Goal: Information Seeking & Learning: Learn about a topic

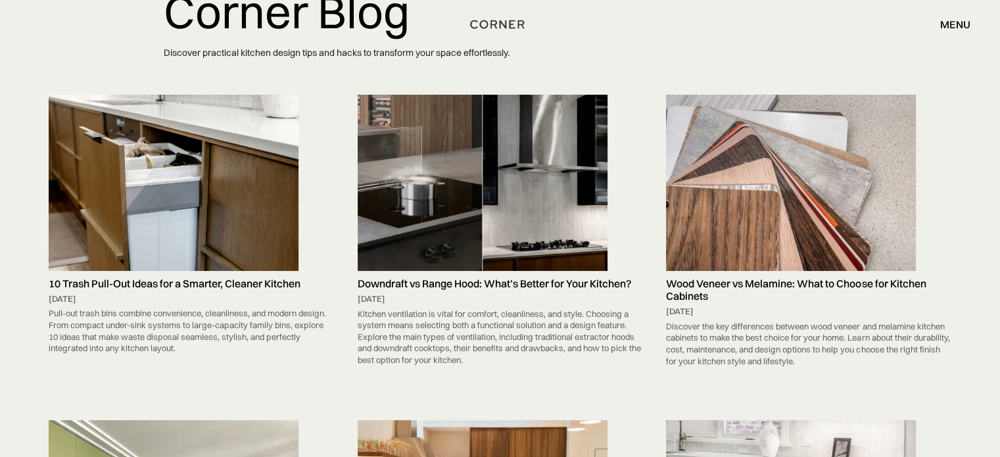
click at [185, 151] on img at bounding box center [174, 183] width 250 height 176
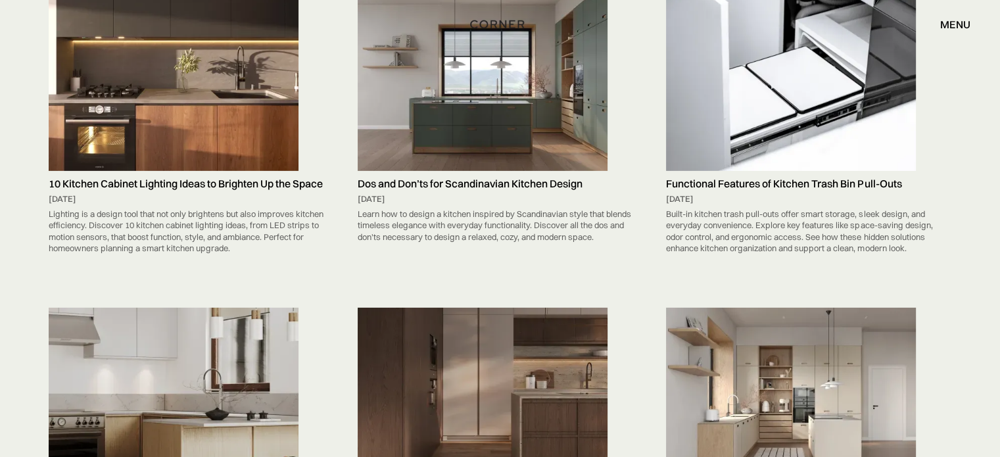
scroll to position [4129, 0]
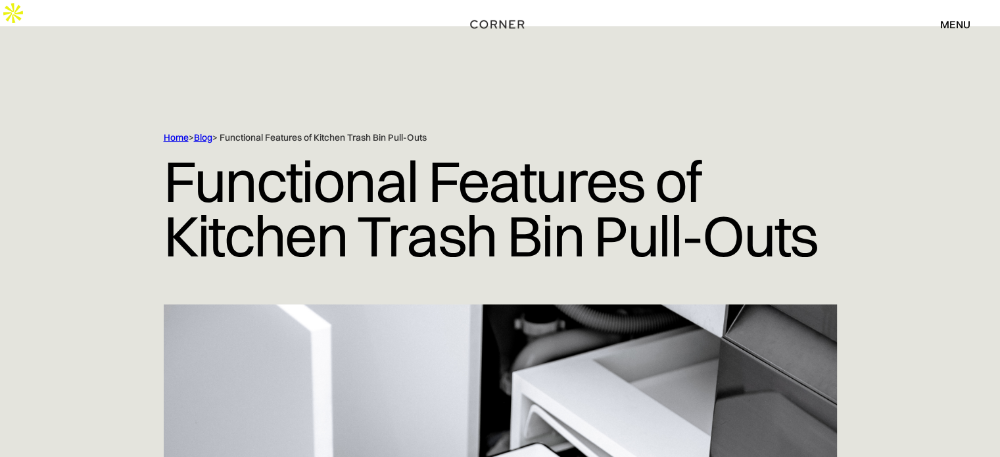
click at [206, 131] on link "Blog" at bounding box center [203, 137] width 18 height 12
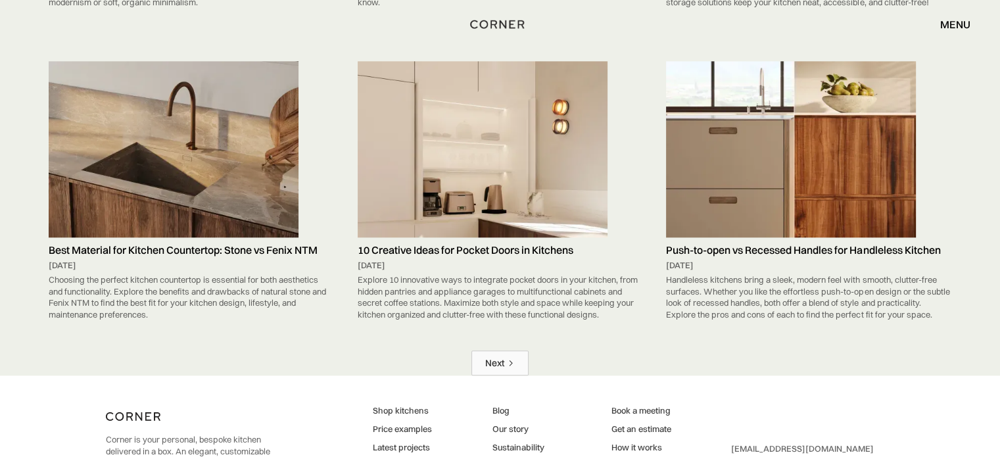
scroll to position [6519, 0]
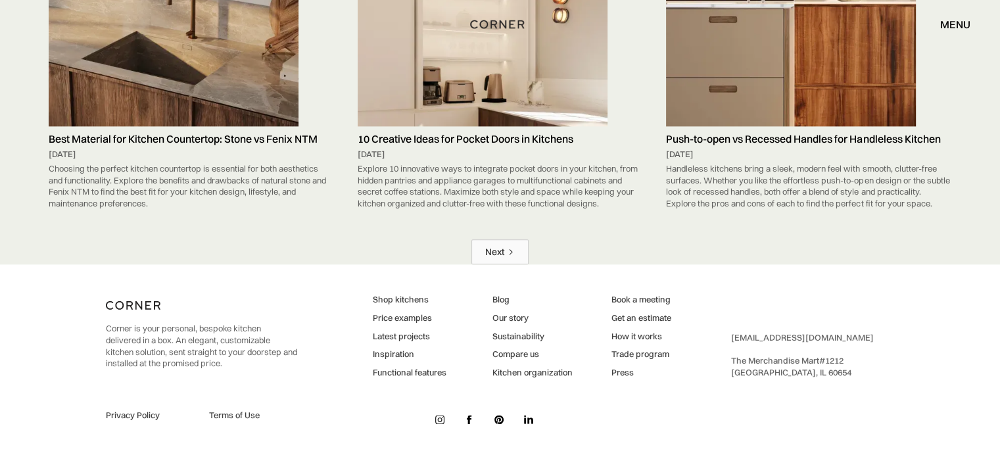
click at [498, 247] on div "Next" at bounding box center [494, 252] width 19 height 12
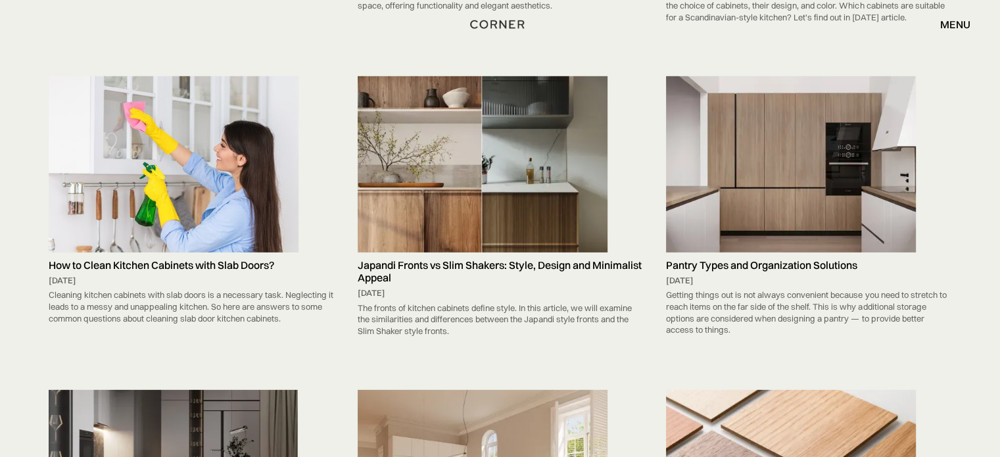
scroll to position [3845, 0]
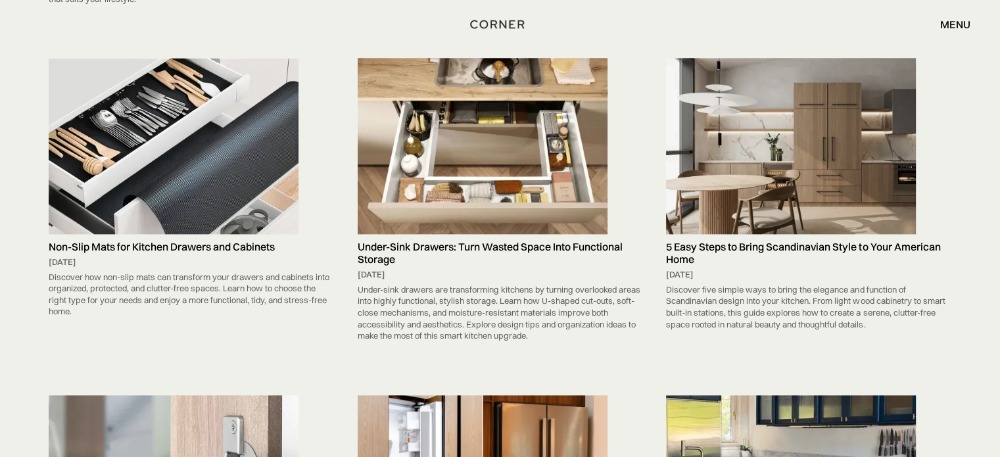
scroll to position [3792, 0]
